Goal: Information Seeking & Learning: Find specific page/section

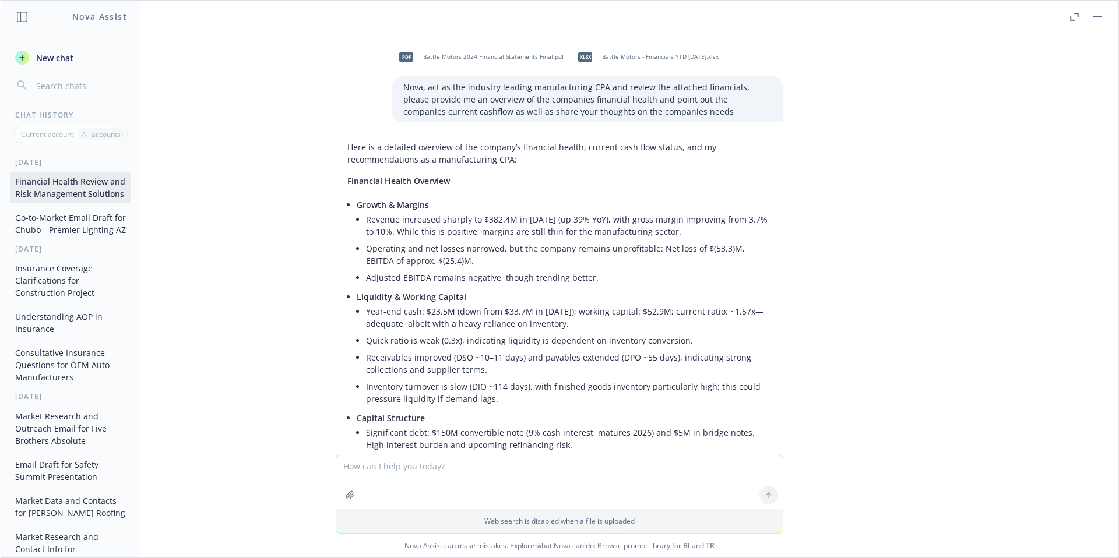
scroll to position [6274, 0]
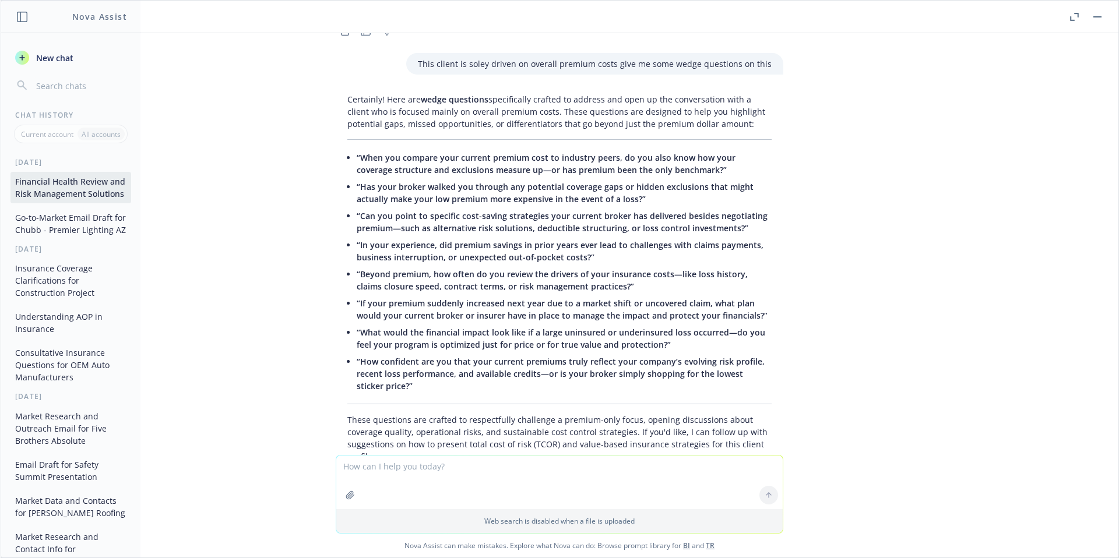
click at [17, 15] on icon "button" at bounding box center [22, 17] width 10 height 10
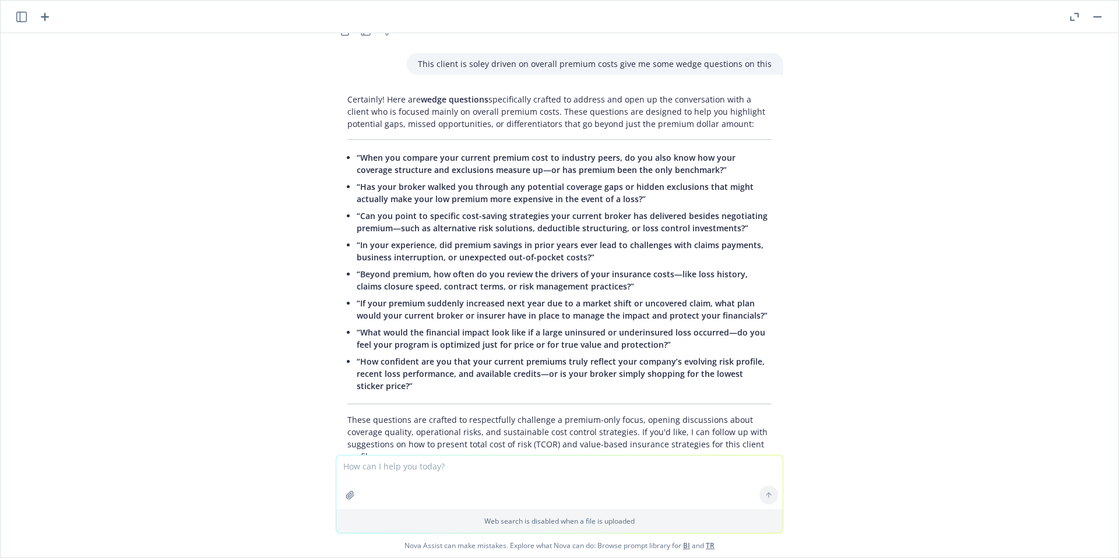
click at [1101, 20] on button "button" at bounding box center [1097, 17] width 14 height 14
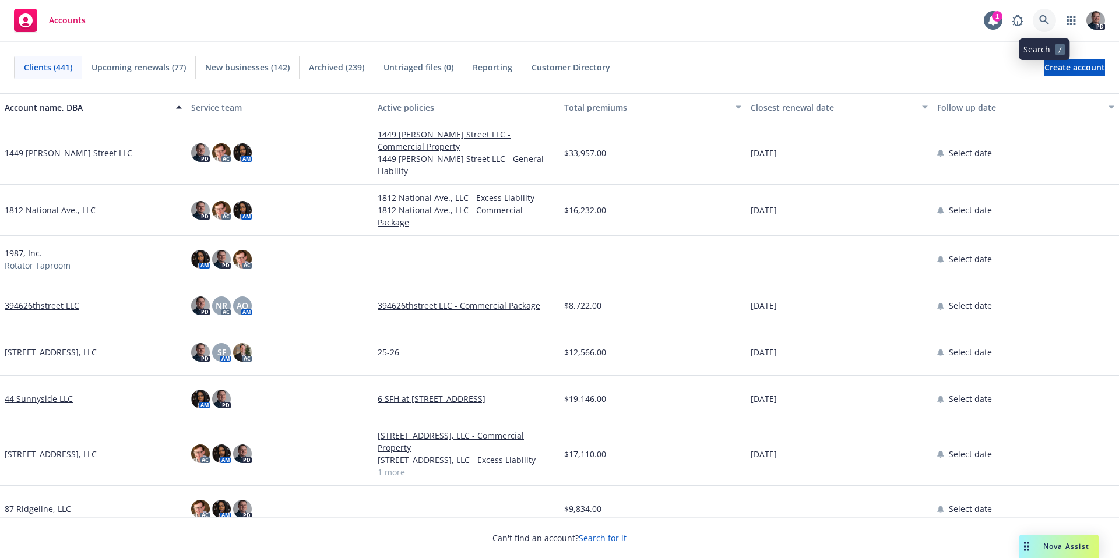
click at [1049, 17] on link at bounding box center [1044, 20] width 23 height 23
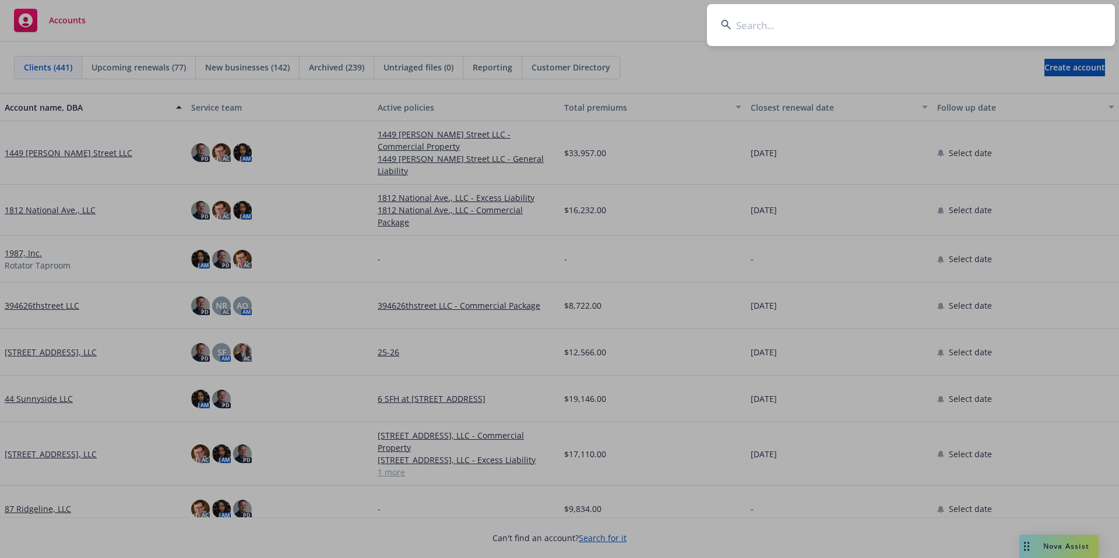
click at [804, 30] on input at bounding box center [911, 25] width 408 height 42
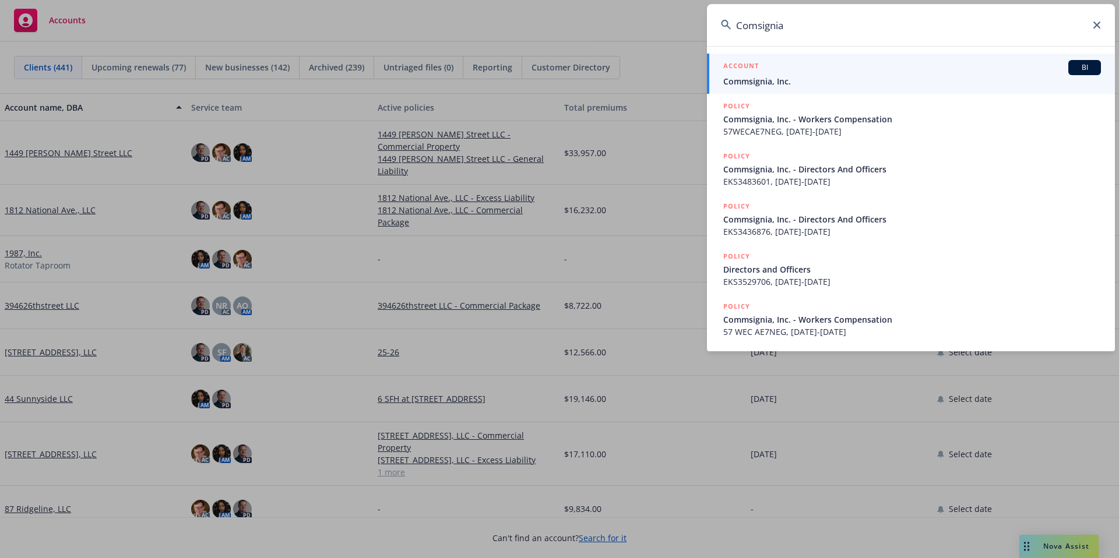
type input "Comsignia"
click at [772, 63] on div "ACCOUNT BI" at bounding box center [912, 67] width 378 height 15
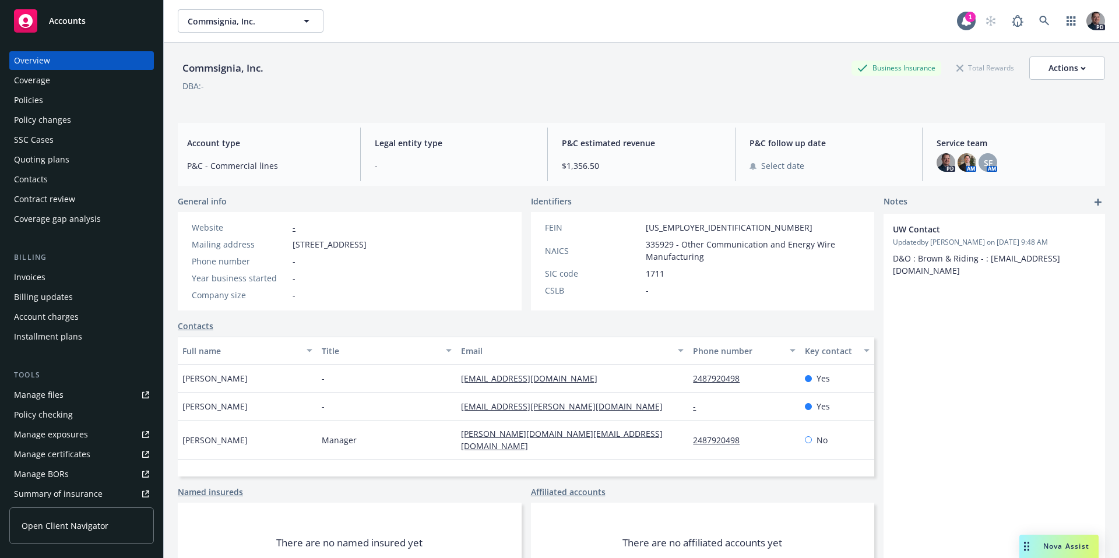
click at [59, 101] on div "Policies" at bounding box center [81, 100] width 135 height 19
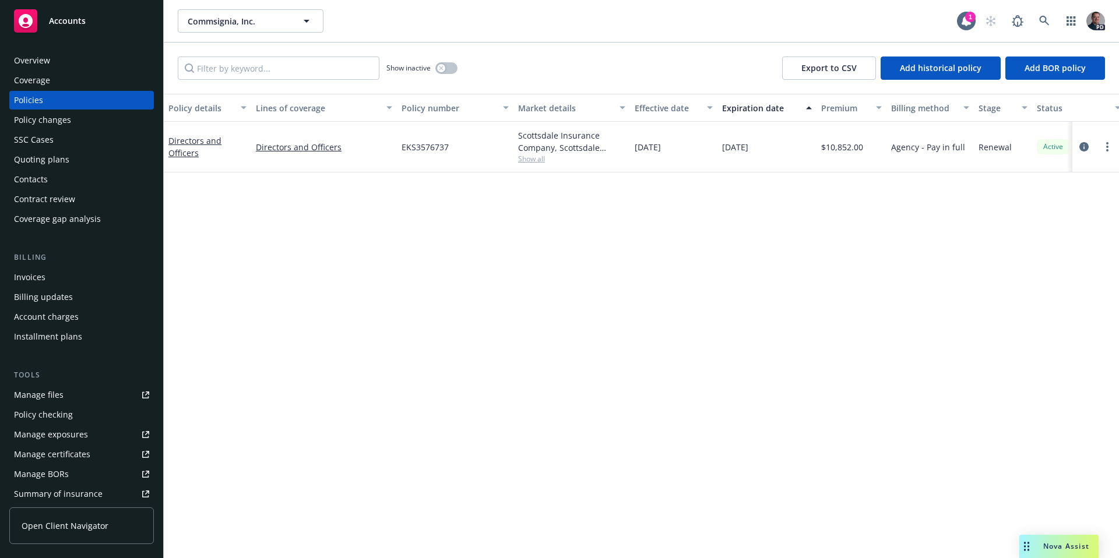
click at [42, 62] on div "Overview" at bounding box center [32, 60] width 36 height 19
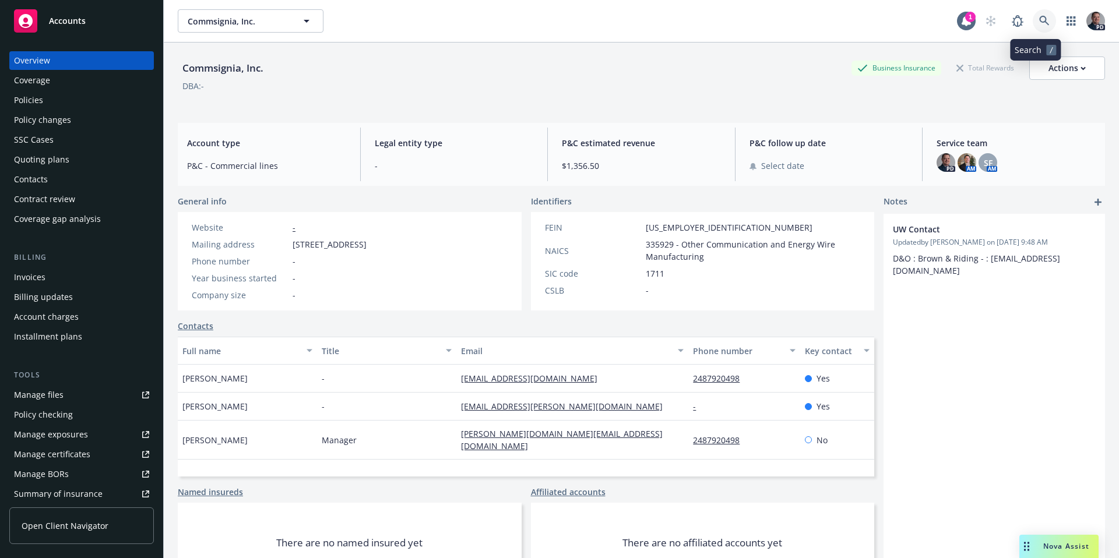
click at [1039, 16] on icon at bounding box center [1044, 21] width 10 height 10
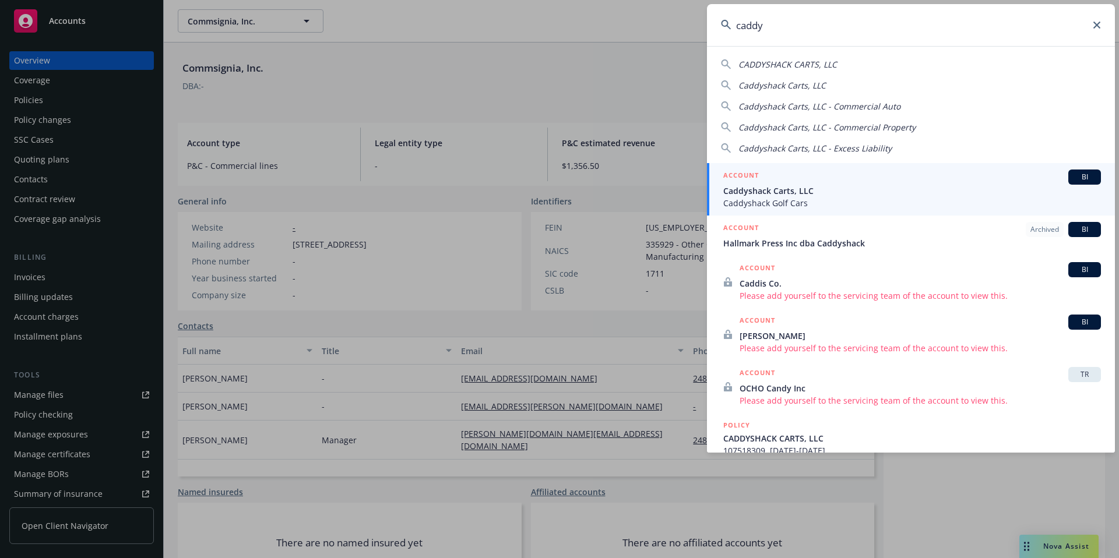
type input "caddy"
click at [850, 175] on div "ACCOUNT BI" at bounding box center [912, 177] width 378 height 15
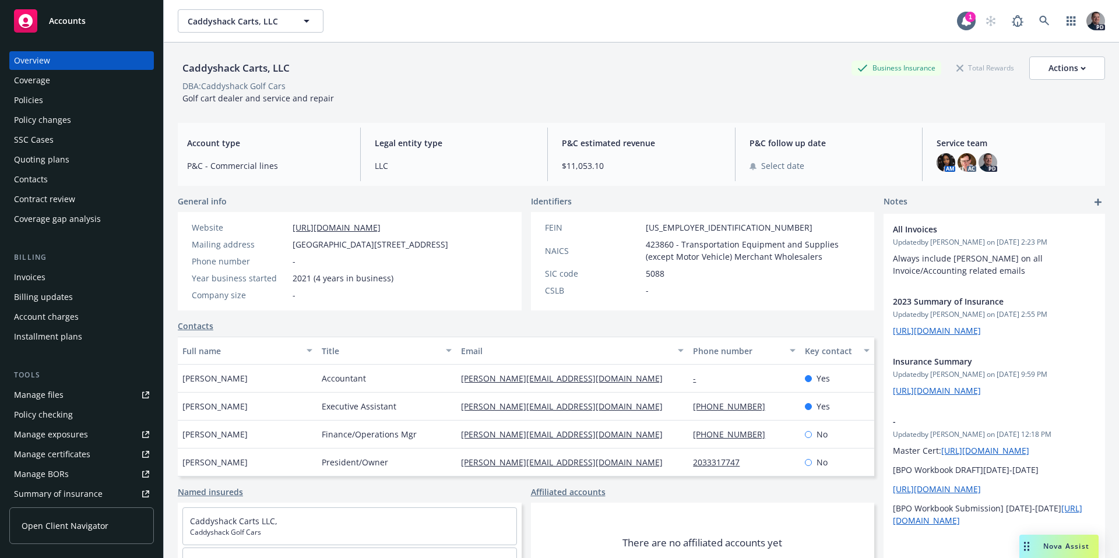
click at [37, 98] on div "Policies" at bounding box center [28, 100] width 29 height 19
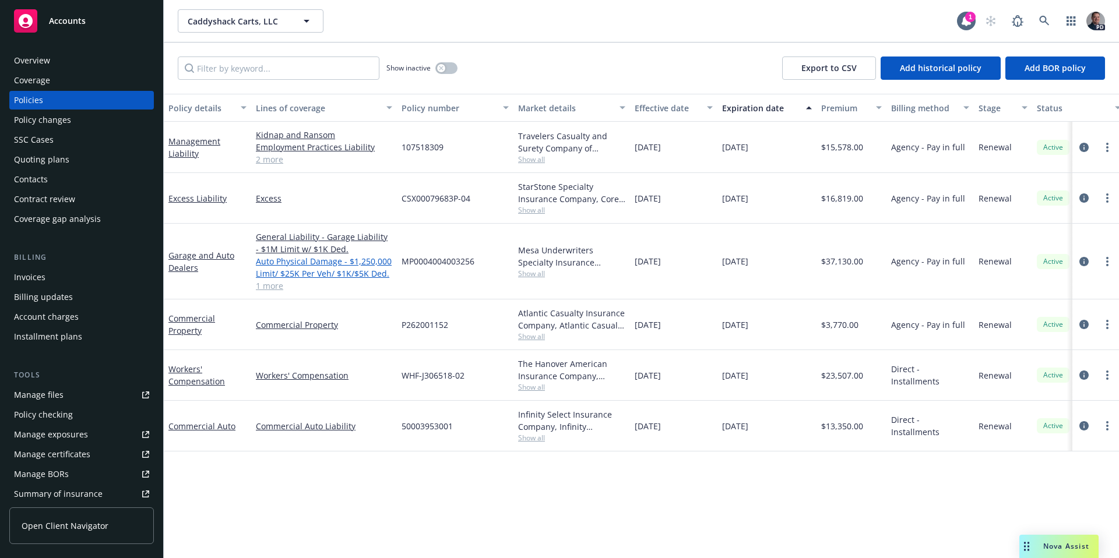
click at [367, 273] on link "Auto Physical Damage - $1,250,000 Limit/ $25K Per Veh/ $1K/$5K Ded." at bounding box center [324, 267] width 136 height 24
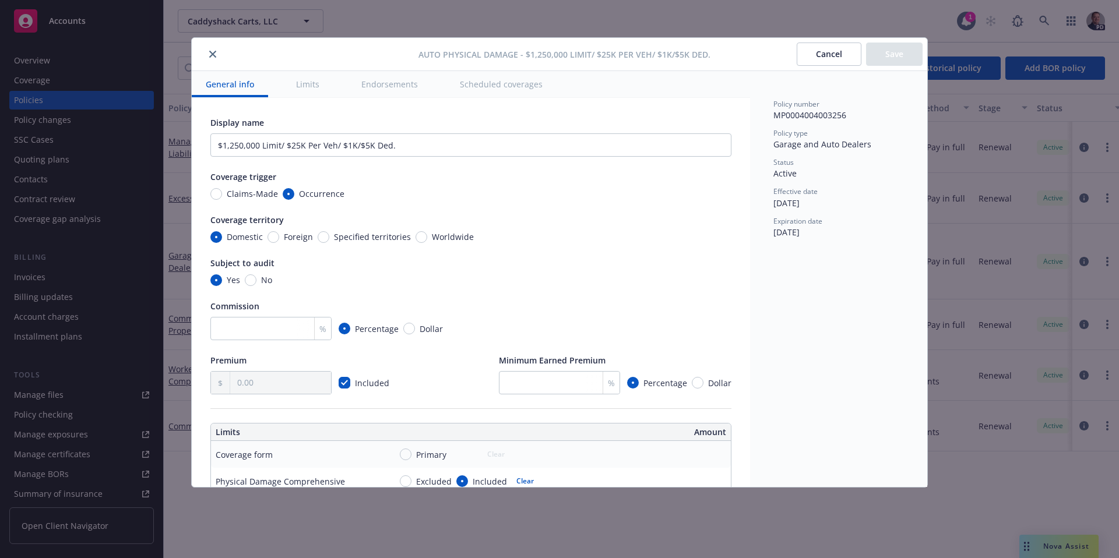
click at [216, 51] on icon "close" at bounding box center [212, 54] width 7 height 7
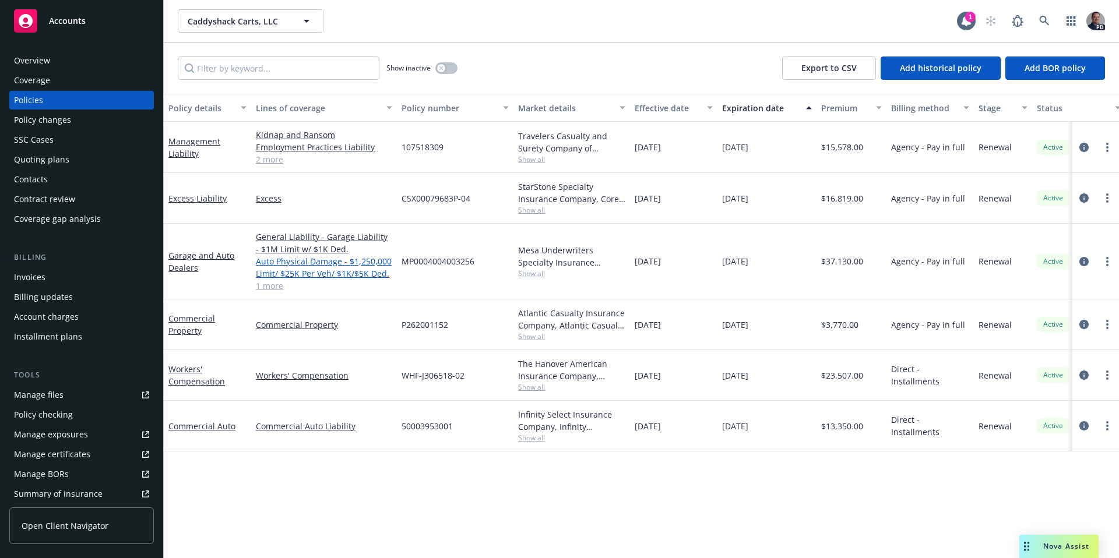
click at [367, 269] on link "Auto Physical Damage - $1,250,000 Limit/ $25K Per Veh/ $1K/$5K Ded." at bounding box center [324, 267] width 136 height 24
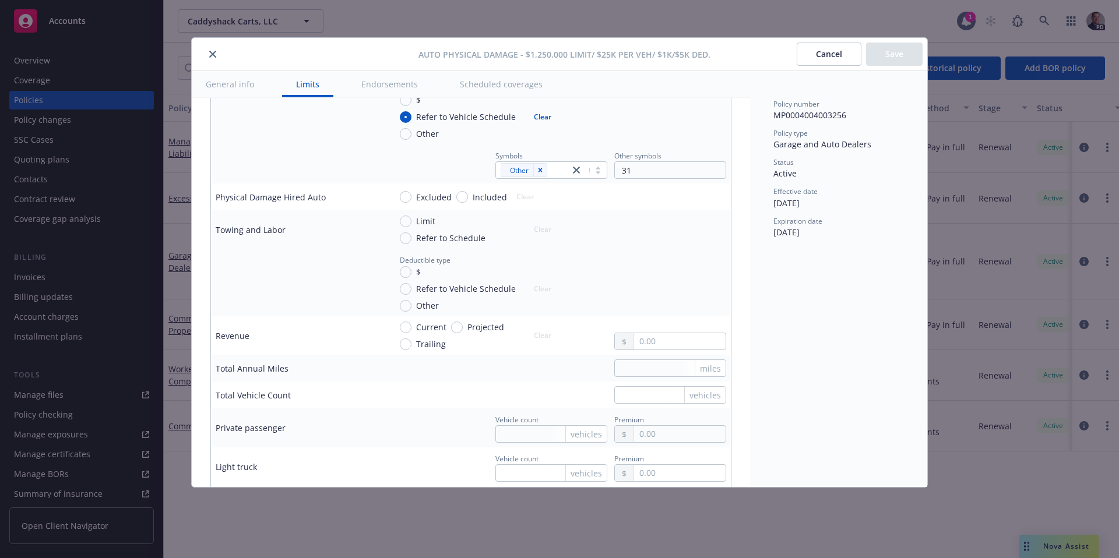
scroll to position [91, 0]
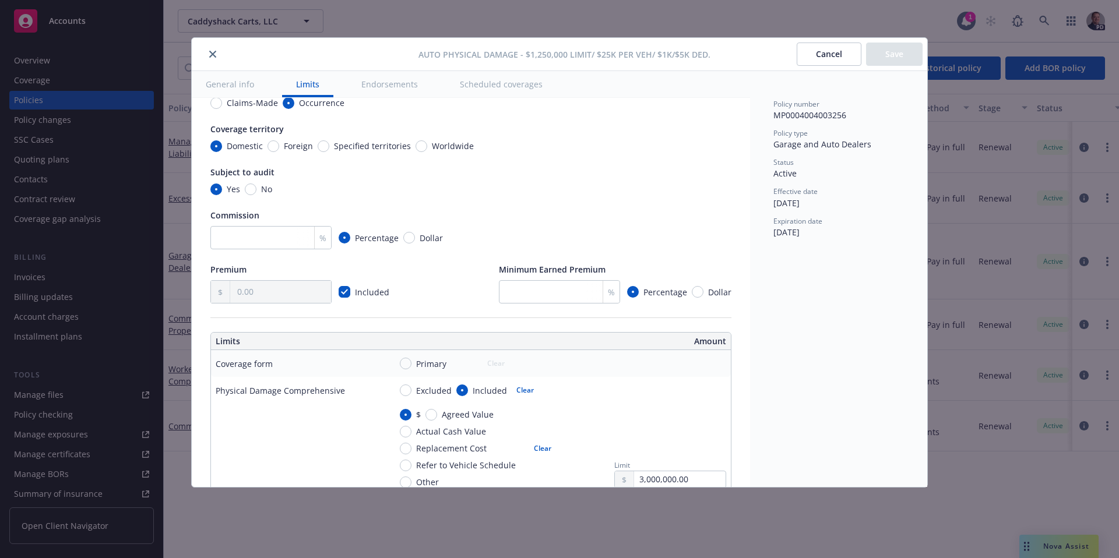
type textarea "x"
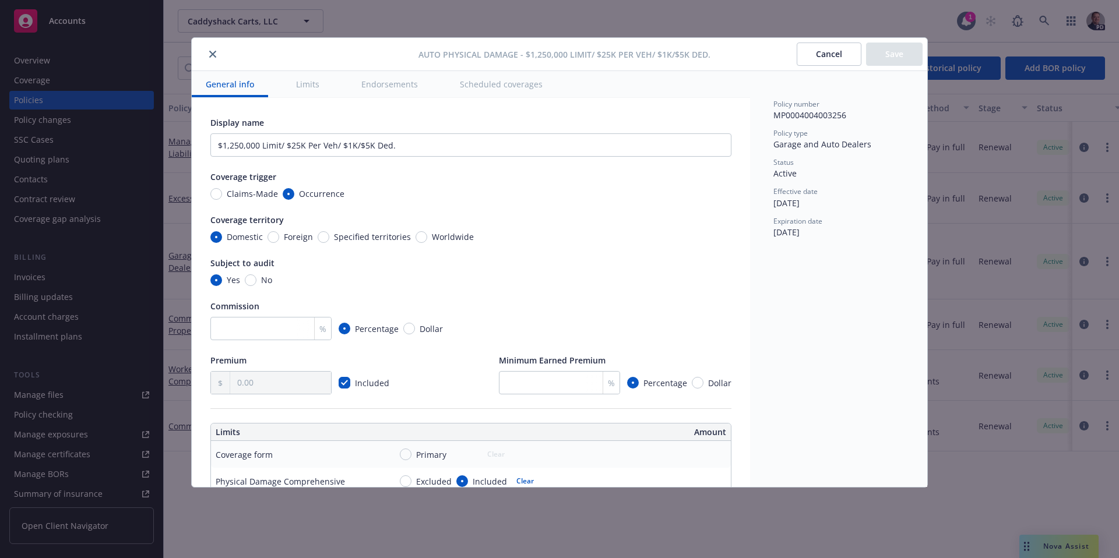
click at [220, 52] on div at bounding box center [307, 54] width 222 height 14
click at [210, 51] on icon "close" at bounding box center [212, 54] width 7 height 7
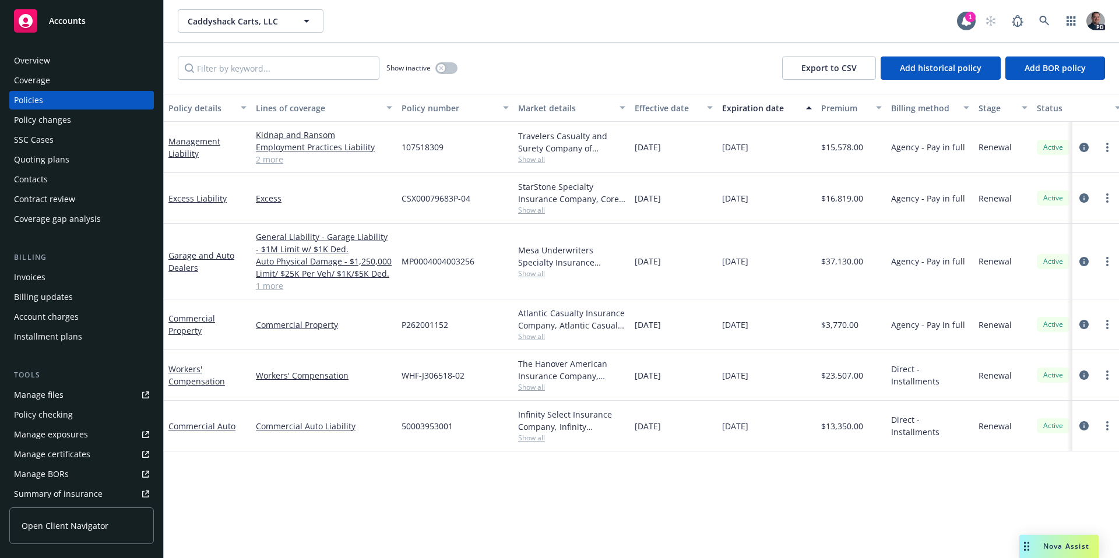
click at [273, 286] on link "1 more" at bounding box center [324, 286] width 136 height 12
click at [1054, 20] on link at bounding box center [1044, 20] width 23 height 23
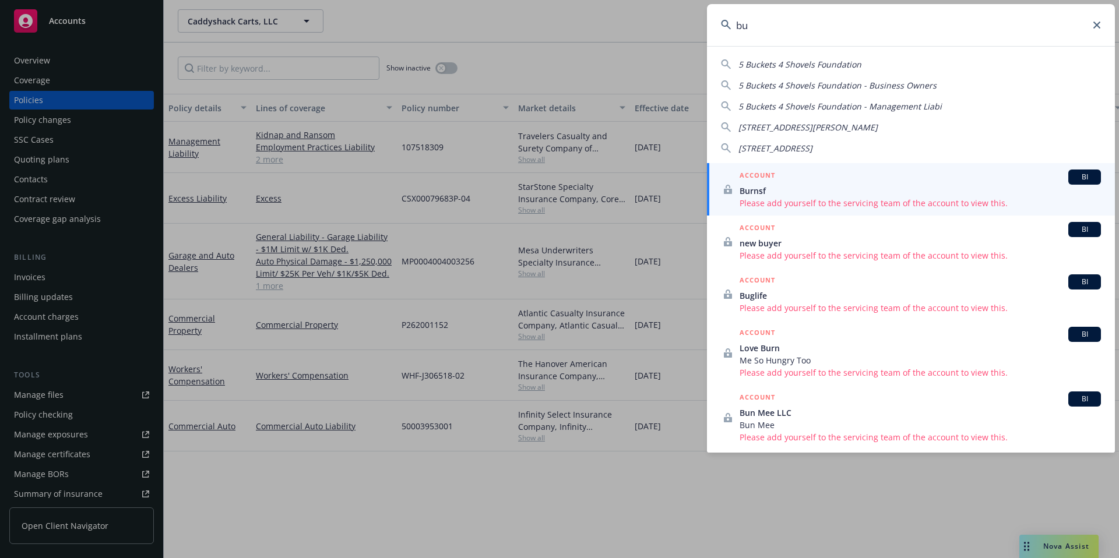
type input "bu"
